Goal: Task Accomplishment & Management: Use online tool/utility

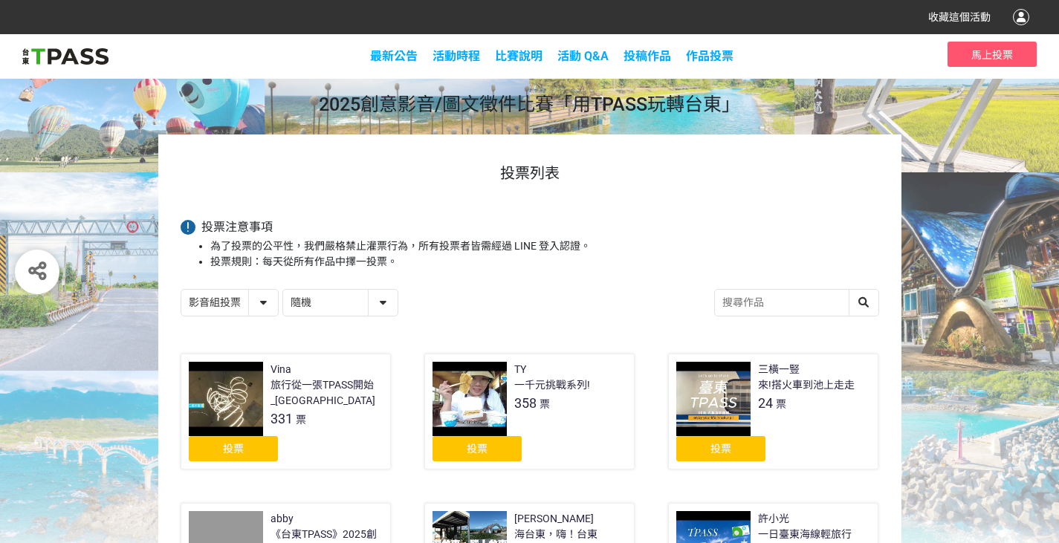
click at [320, 316] on select "隨機 作品 - 由新到舊 作品 - 由舊到新 票數 - 由多到少 票數 - 由少到多" at bounding box center [340, 303] width 114 height 26
select select "vote"
click at [296, 312] on select "隨機 作品 - 由新到舊 作品 - 由舊到新 票數 - 由多到少 票數 - 由少到多" at bounding box center [340, 303] width 114 height 26
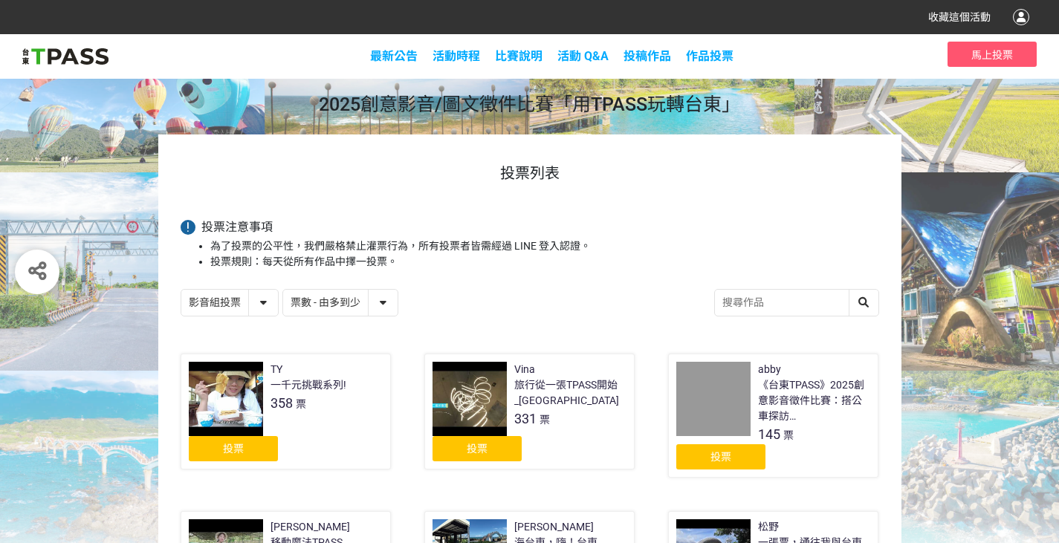
click at [243, 455] on span "投票" at bounding box center [233, 449] width 21 height 12
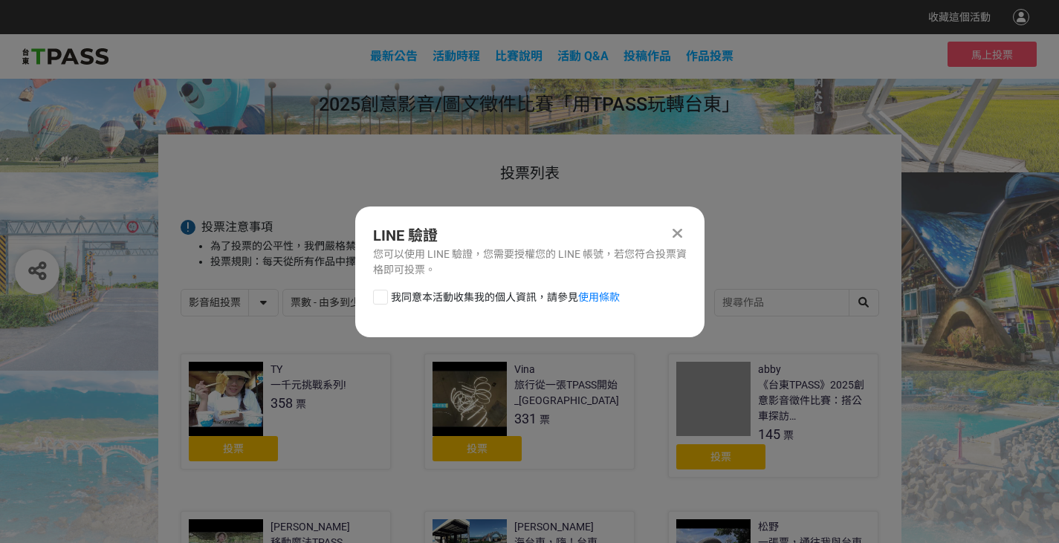
click at [445, 297] on div "LINE 驗證 您可以使用 LINE 驗證，您需要授權您的 LINE 帳號，若您符合投票資格即可投票。 我同意本活動收集我的個人資訊，請參見 使用條款" at bounding box center [529, 272] width 349 height 131
drag, startPoint x: 450, startPoint y: 308, endPoint x: 485, endPoint y: 311, distance: 35.1
click at [451, 305] on span "我同意本活動收集我的個人資訊，請參見 使用條款" at bounding box center [505, 298] width 229 height 16
click at [384, 302] on input "我同意本活動收集我的個人資訊，請參見 使用條款" at bounding box center [379, 297] width 10 height 10
checkbox input "false"
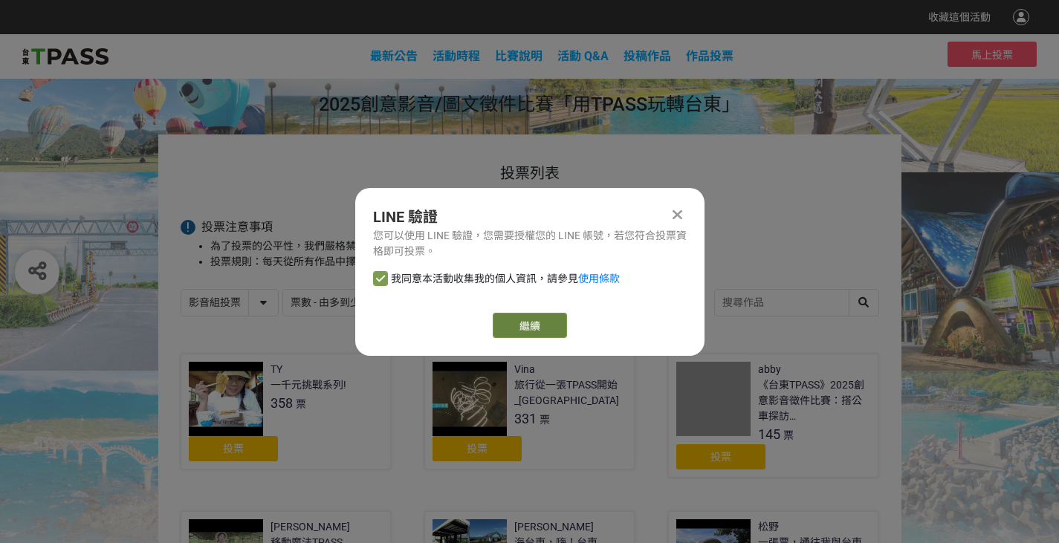
click at [508, 321] on link "繼續" at bounding box center [530, 325] width 74 height 25
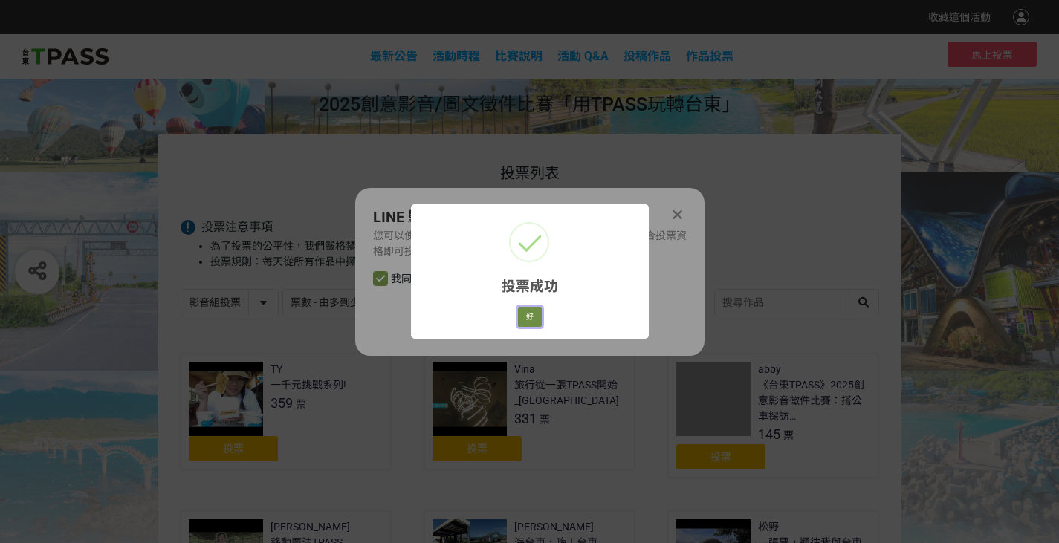
click at [525, 320] on button "好" at bounding box center [530, 317] width 24 height 21
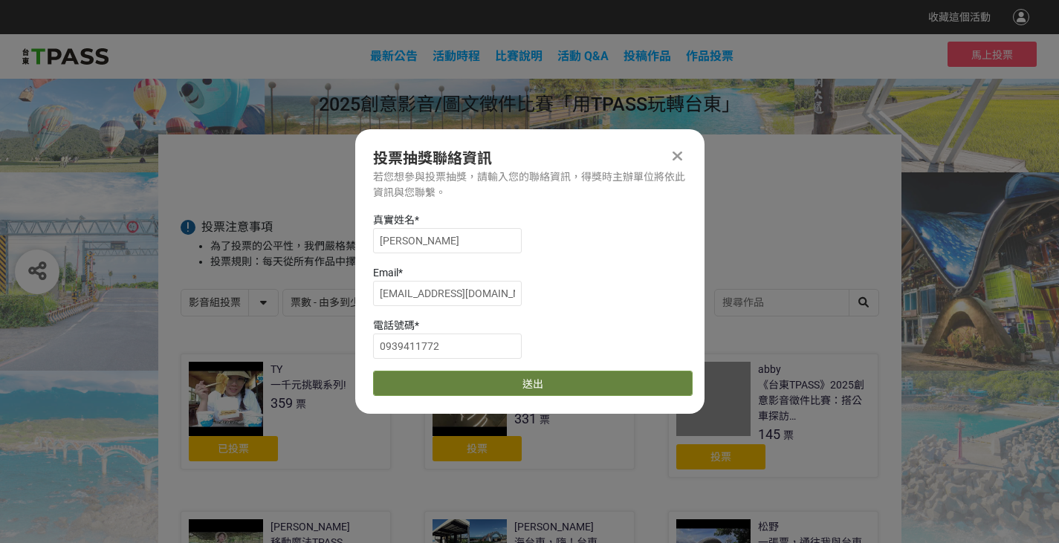
click at [526, 395] on button "送出" at bounding box center [533, 383] width 320 height 25
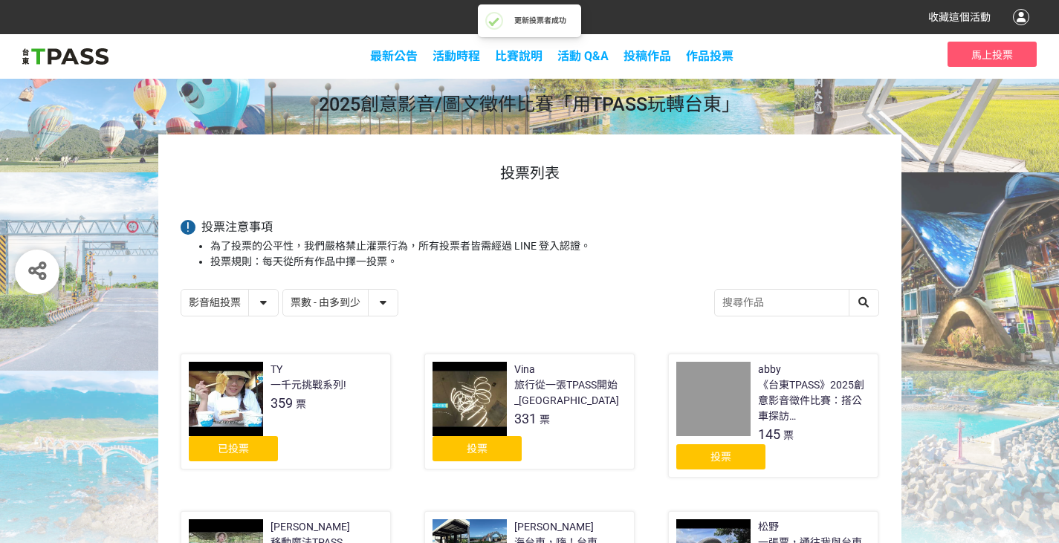
click at [254, 316] on select "影音組投票 圖文組投票" at bounding box center [229, 303] width 97 height 26
select select "13139"
click at [181, 312] on select "影音組投票 圖文組投票" at bounding box center [229, 303] width 97 height 26
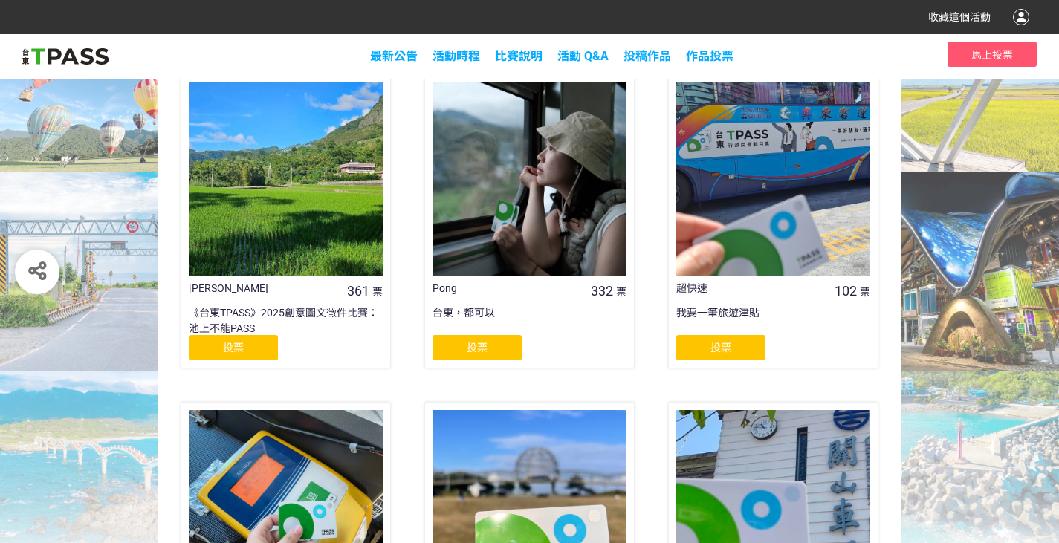
scroll to position [297, 0]
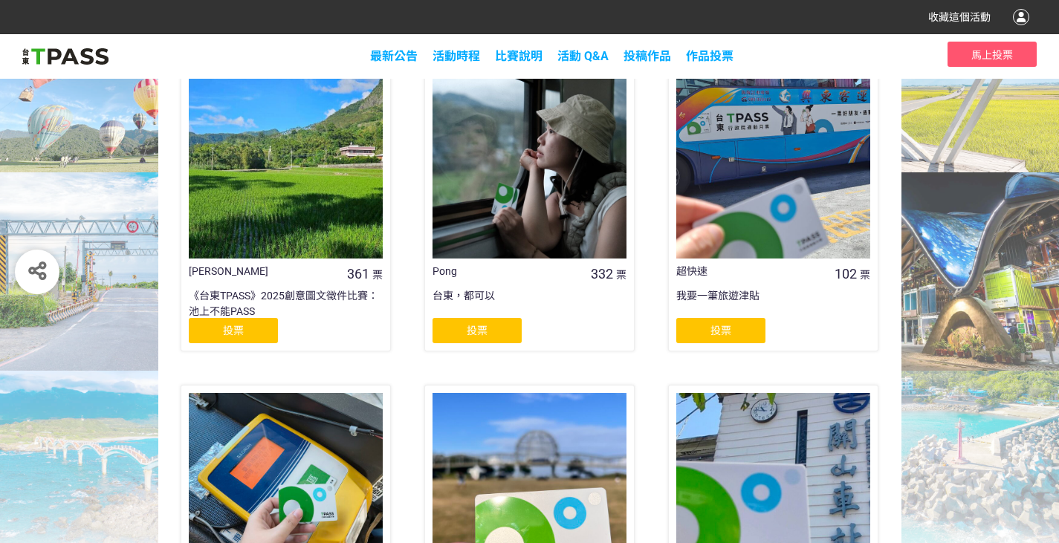
click at [254, 343] on div "投票" at bounding box center [233, 330] width 89 height 25
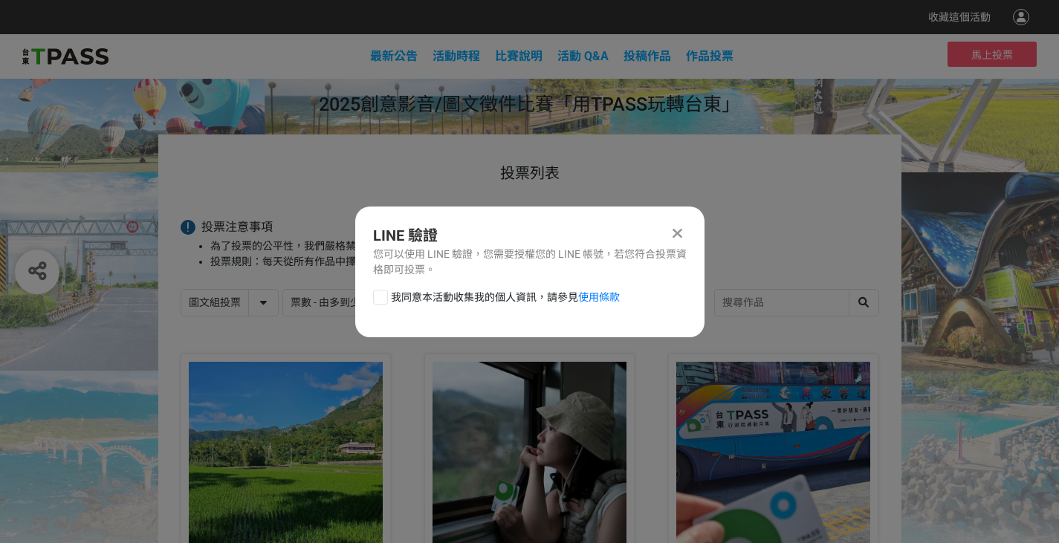
scroll to position [0, 0]
click at [434, 305] on span "我同意本活動收集我的個人資訊，請參見 使用條款" at bounding box center [505, 298] width 229 height 16
click at [384, 302] on input "我同意本活動收集我的個人資訊，請參見 使用條款" at bounding box center [379, 297] width 10 height 10
checkbox input "false"
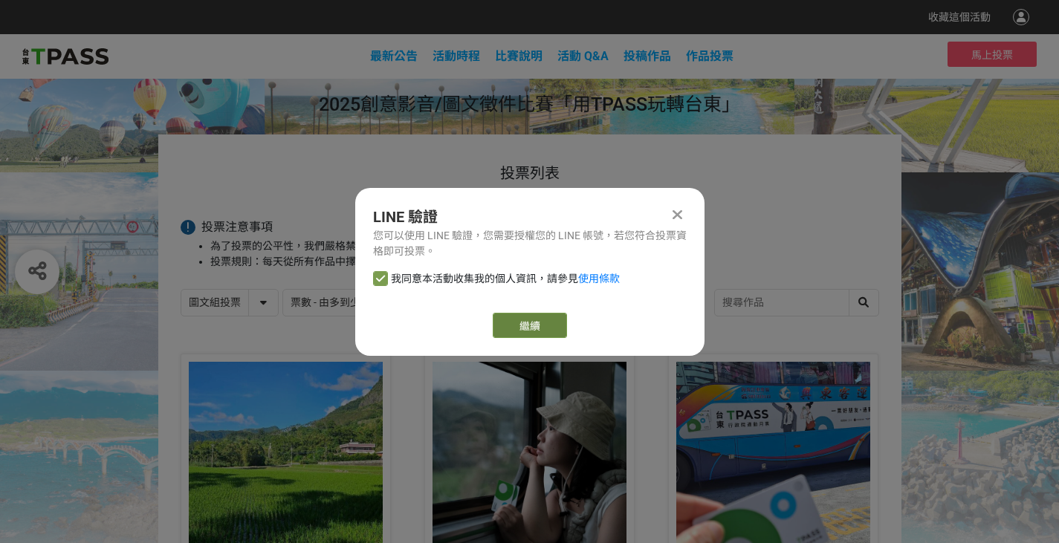
click at [546, 328] on link "繼續" at bounding box center [530, 325] width 74 height 25
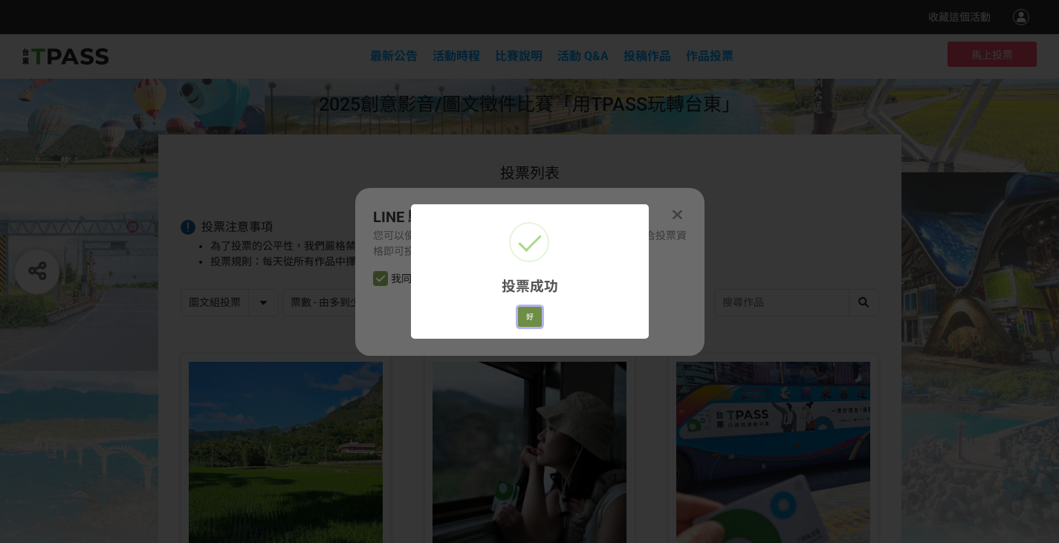
click at [528, 326] on button "好" at bounding box center [530, 317] width 24 height 21
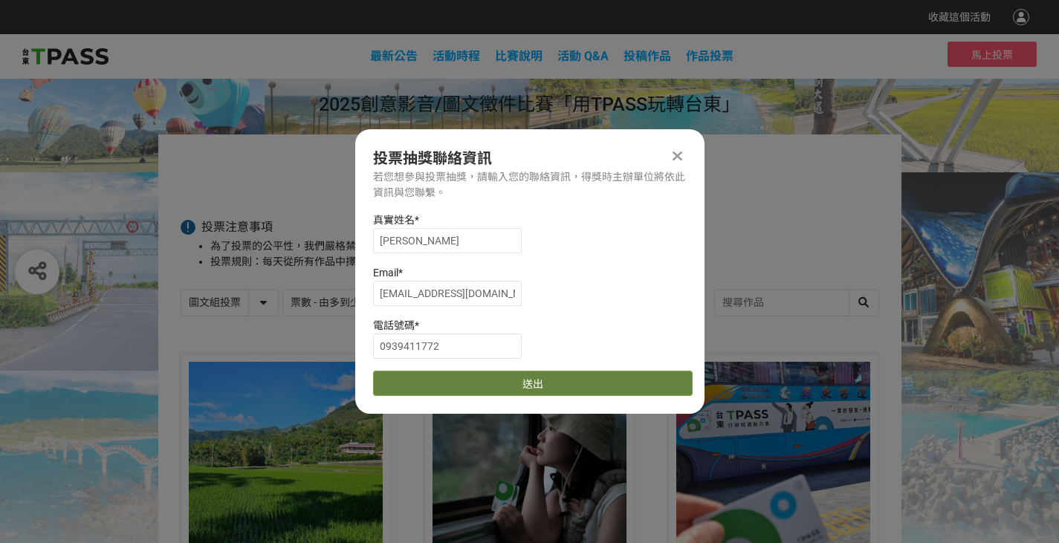
click at [539, 396] on button "送出" at bounding box center [533, 383] width 320 height 25
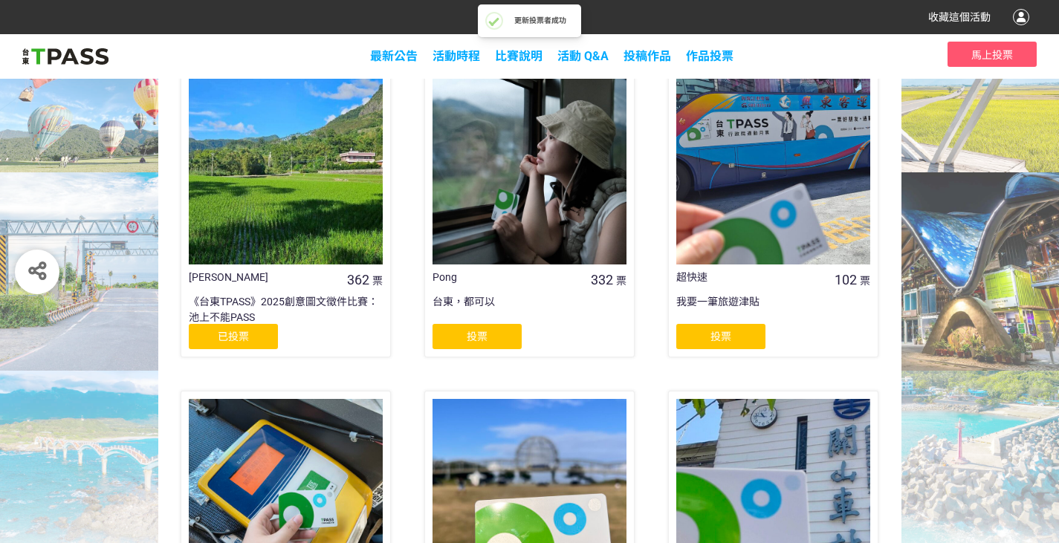
scroll to position [297, 0]
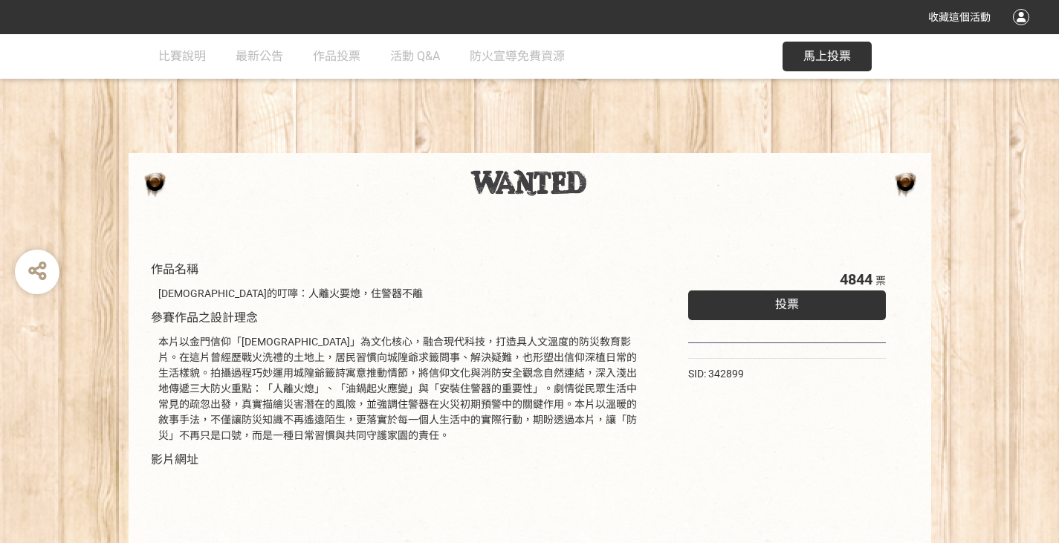
click at [783, 311] on span "投票" at bounding box center [787, 304] width 24 height 14
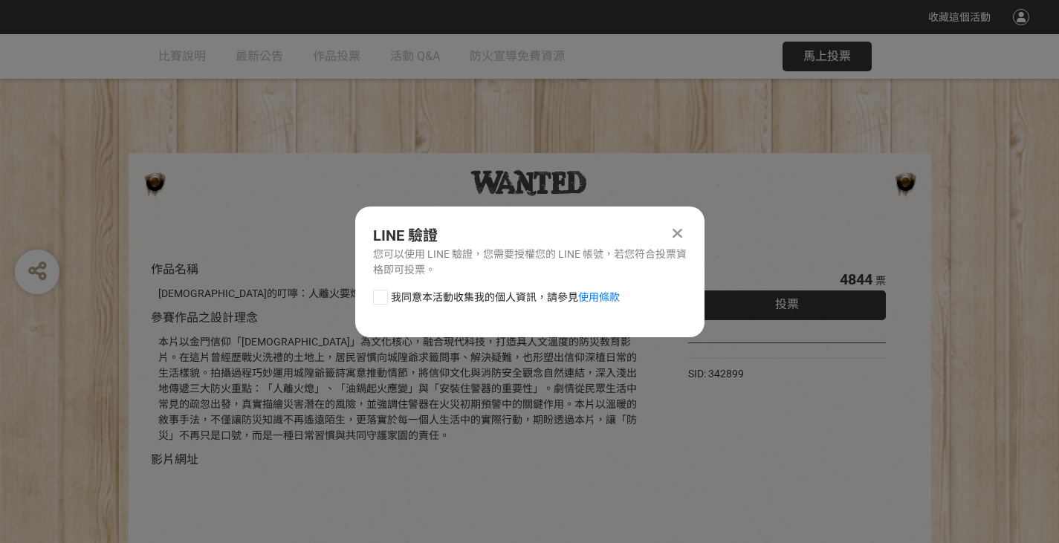
click at [433, 301] on span "我同意本活動收集我的個人資訊，請參見 使用條款" at bounding box center [505, 298] width 229 height 16
click at [384, 301] on input "我同意本活動收集我的個人資訊，請參見 使用條款" at bounding box center [379, 297] width 10 height 10
checkbox input "false"
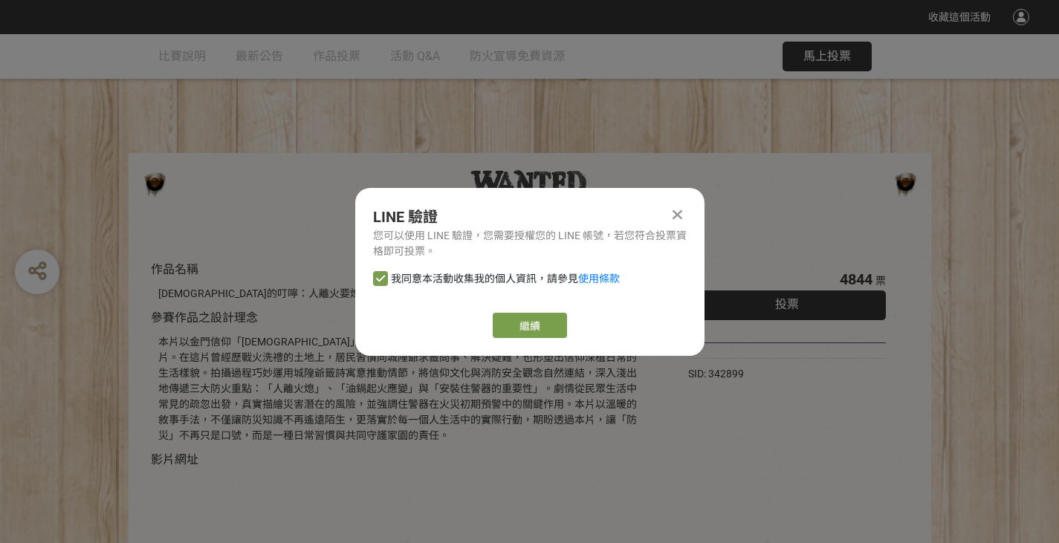
click at [490, 335] on div "繼續" at bounding box center [530, 325] width 314 height 25
click at [535, 334] on link "繼續" at bounding box center [530, 325] width 74 height 25
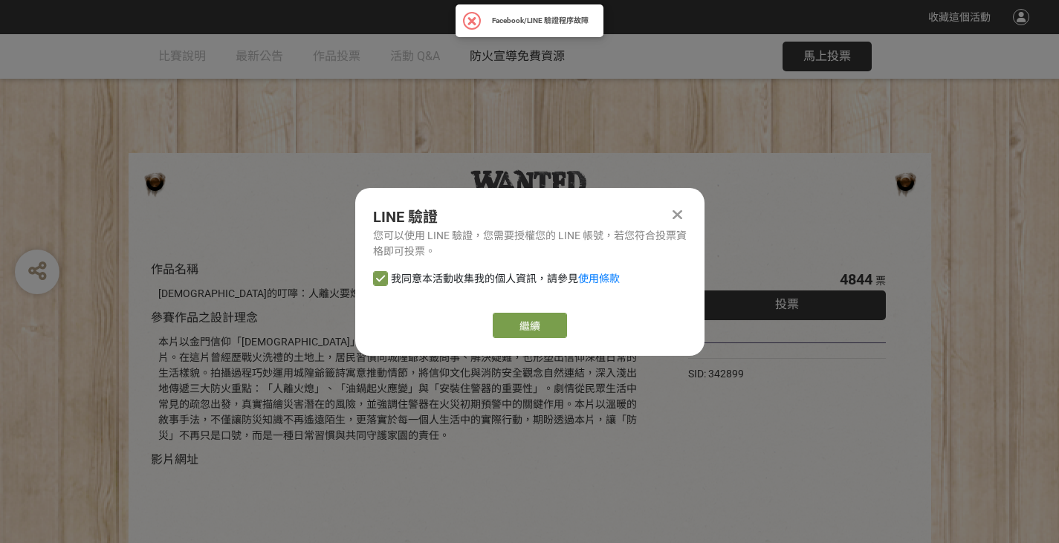
click at [522, 30] on div "Facebook/LINE 驗證程序故障 ×" at bounding box center [529, 21] width 133 height 18
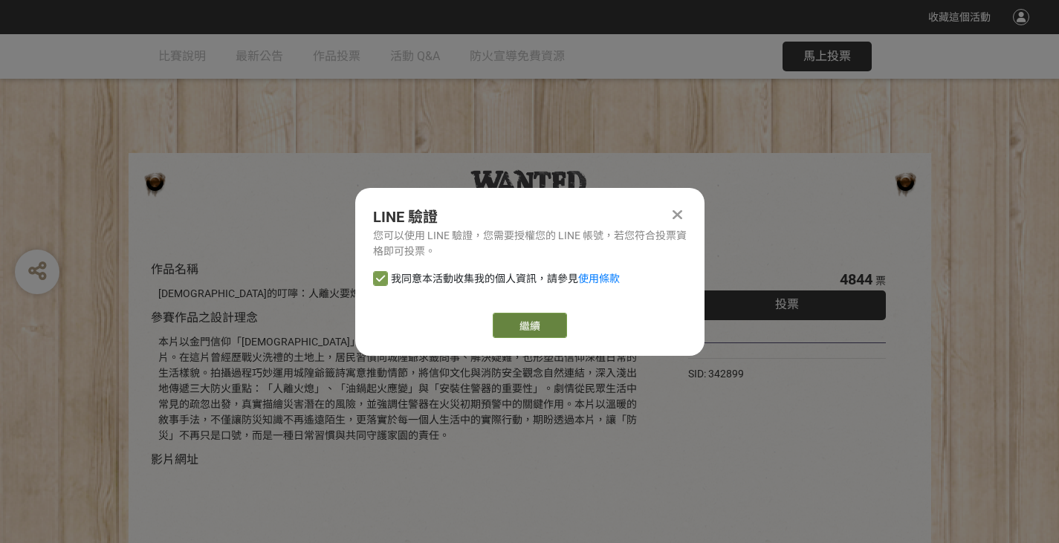
click at [526, 338] on link "繼續" at bounding box center [530, 325] width 74 height 25
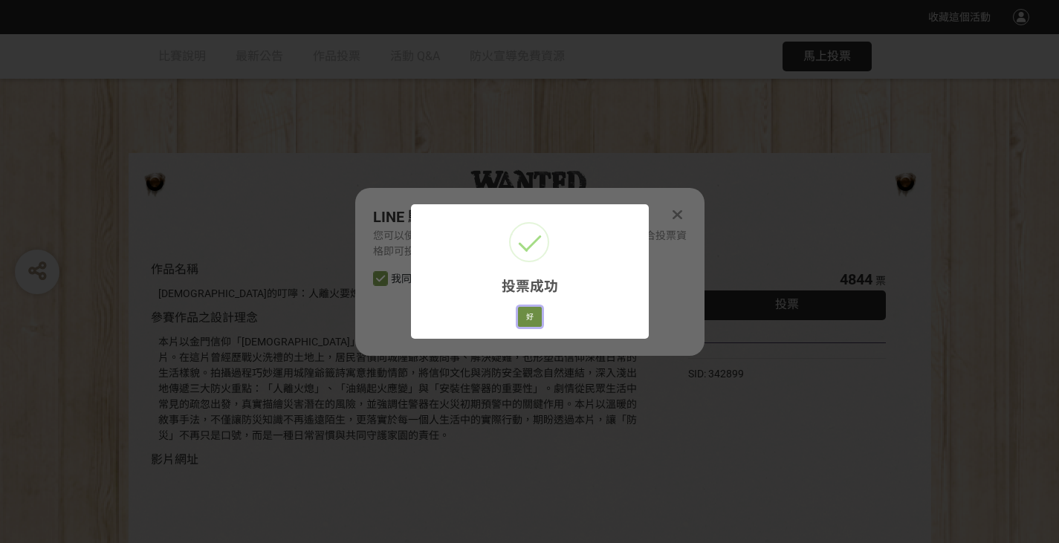
click at [529, 328] on button "好" at bounding box center [530, 317] width 24 height 21
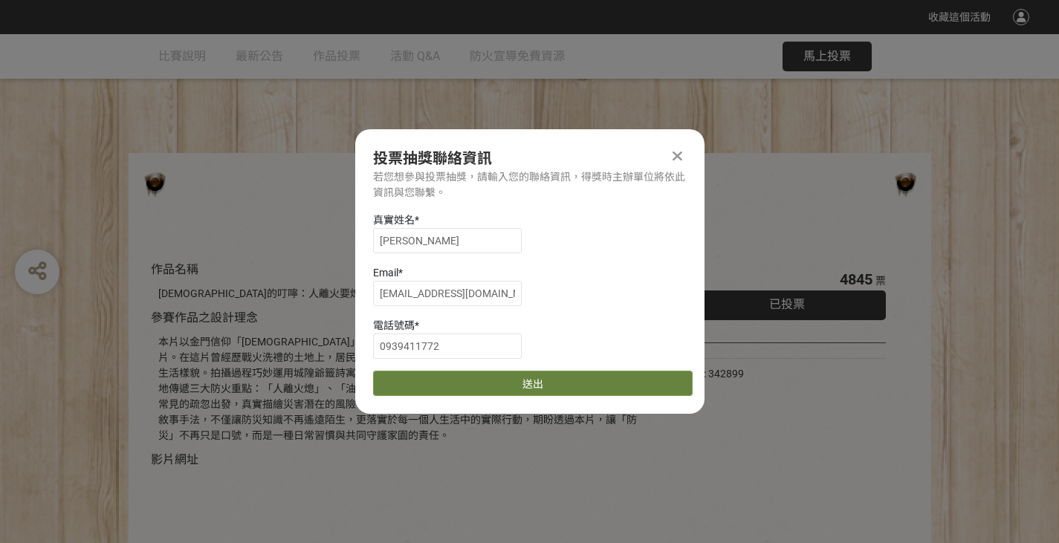
click at [520, 393] on button "送出" at bounding box center [533, 383] width 320 height 25
